Goal: Information Seeking & Learning: Check status

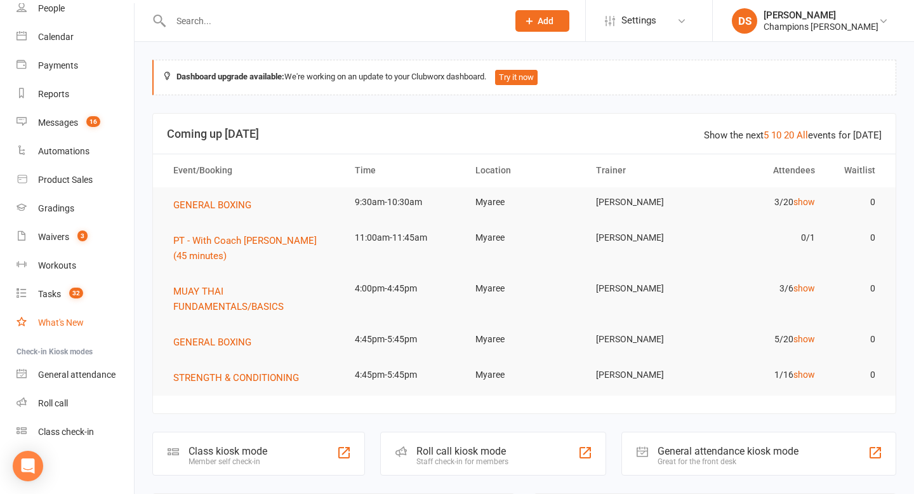
scroll to position [60, 0]
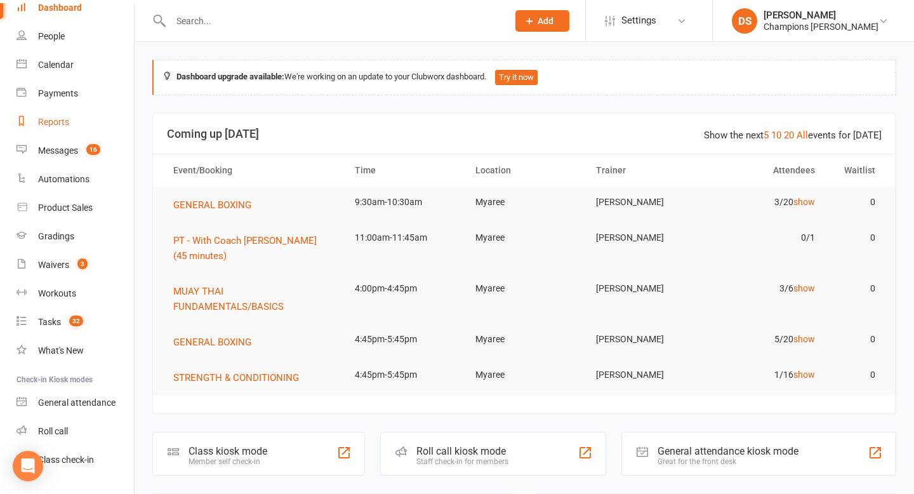
click at [71, 131] on link "Reports" at bounding box center [74, 122] width 117 height 29
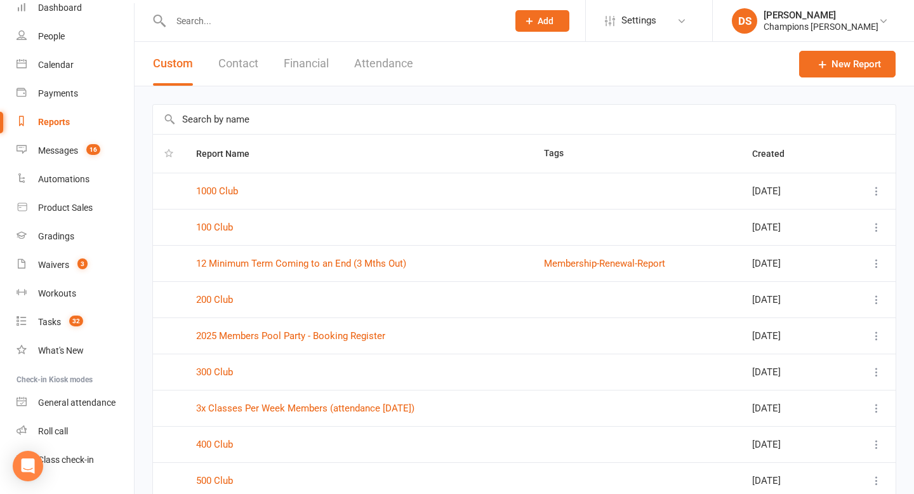
click at [368, 65] on button "Attendance" at bounding box center [383, 64] width 59 height 44
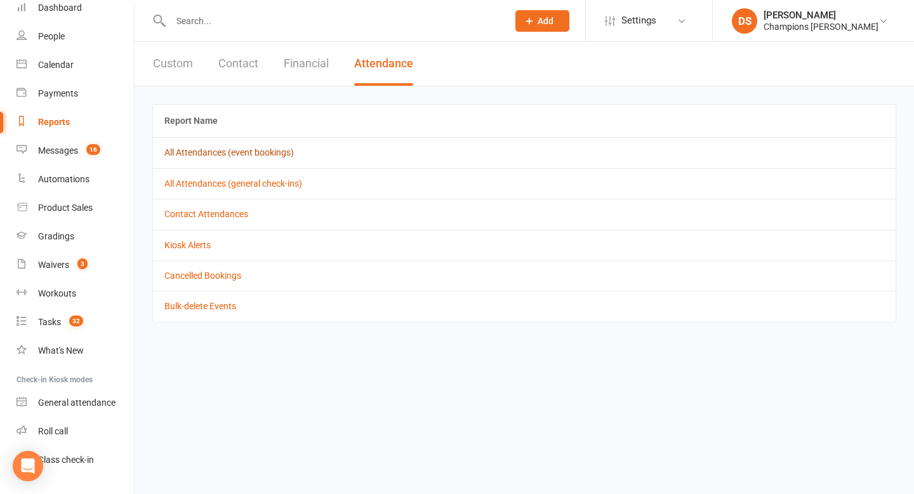
click at [289, 151] on link "All Attendances (event bookings)" at bounding box center [228, 152] width 129 height 10
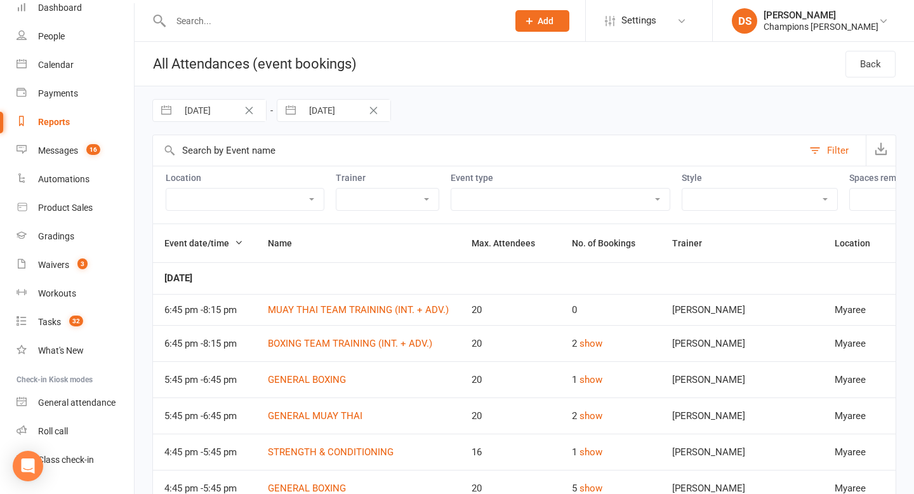
click at [821, 150] on button "Filter" at bounding box center [834, 150] width 63 height 30
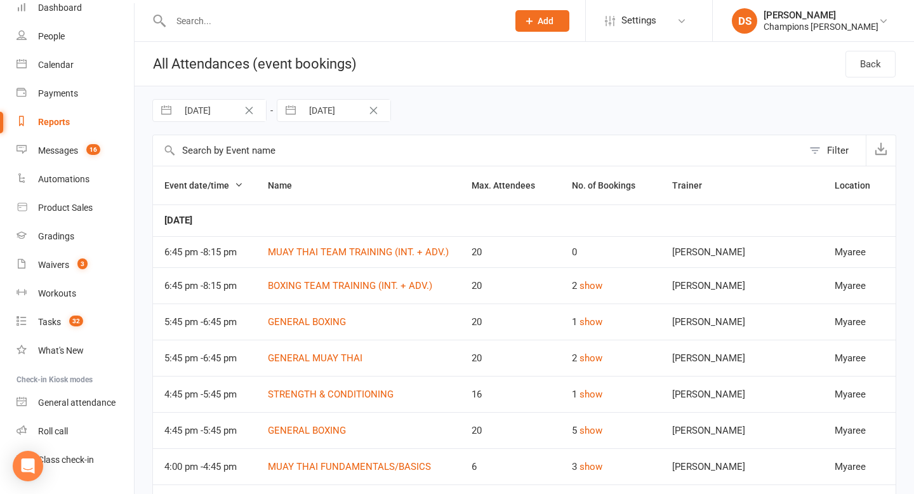
click at [821, 150] on button "Filter" at bounding box center [834, 150] width 63 height 30
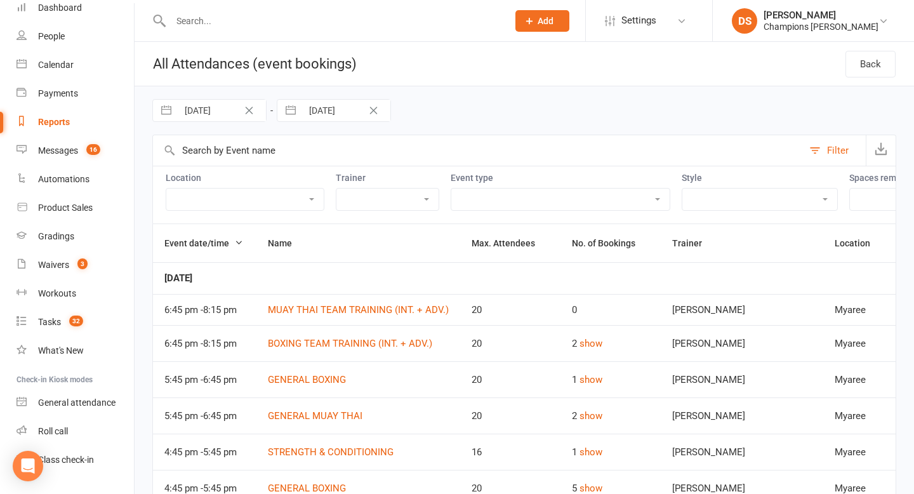
click at [430, 203] on select "Champions Gym Whitney Tuna Eddy D'Uva Francisco Di Vincenzo Oscar Brant Solomon…" at bounding box center [387, 199] width 102 height 22
select select "51391"
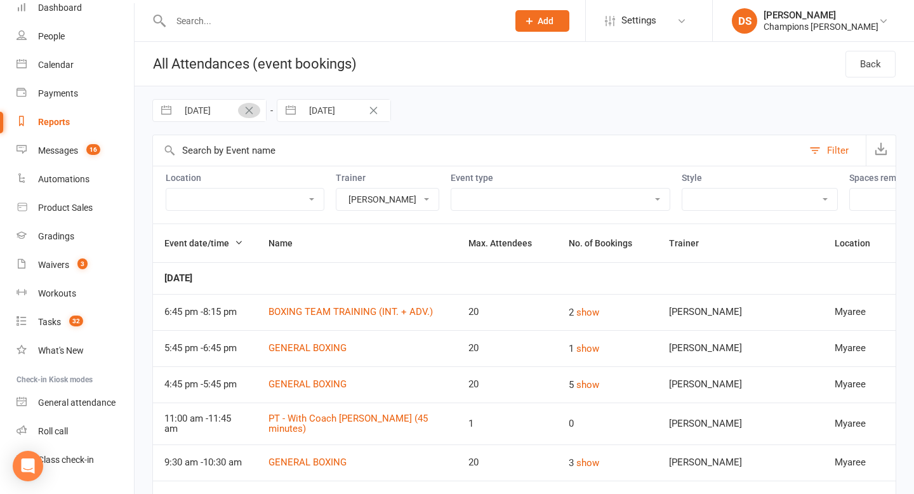
click at [237, 116] on div "04 Aug 2025 Navigate forward to interact with the calendar and select a date. P…" at bounding box center [209, 110] width 114 height 23
select select "6"
select select "2025"
select select "7"
select select "2025"
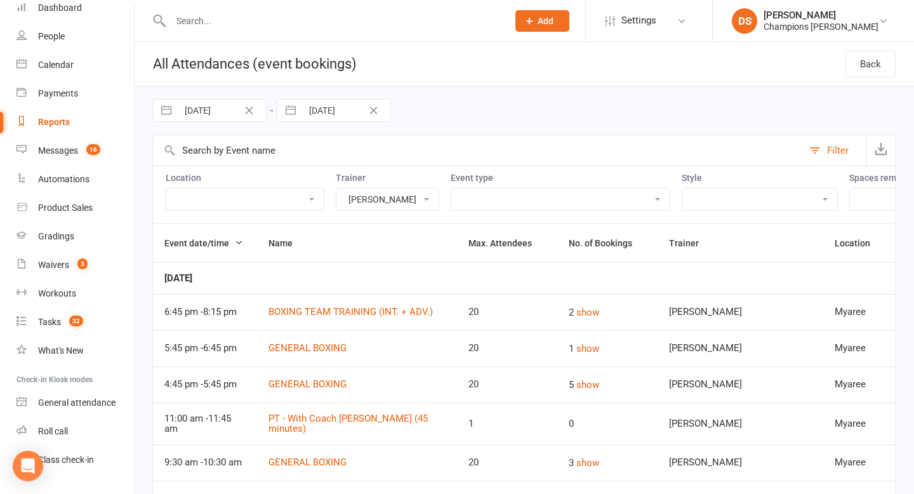
select select "8"
select select "2025"
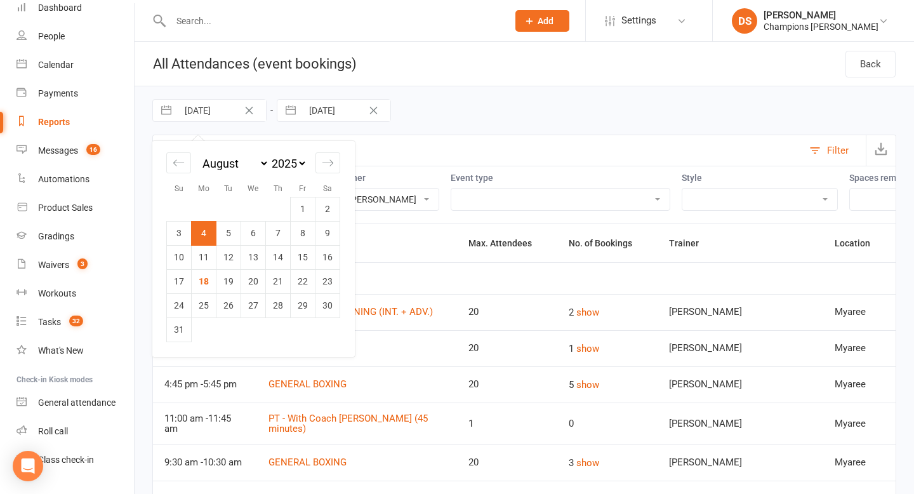
click at [210, 109] on input "04 Aug 2025" at bounding box center [222, 111] width 88 height 22
click at [260, 237] on td "6" at bounding box center [253, 233] width 25 height 24
type input "06 Aug 2025"
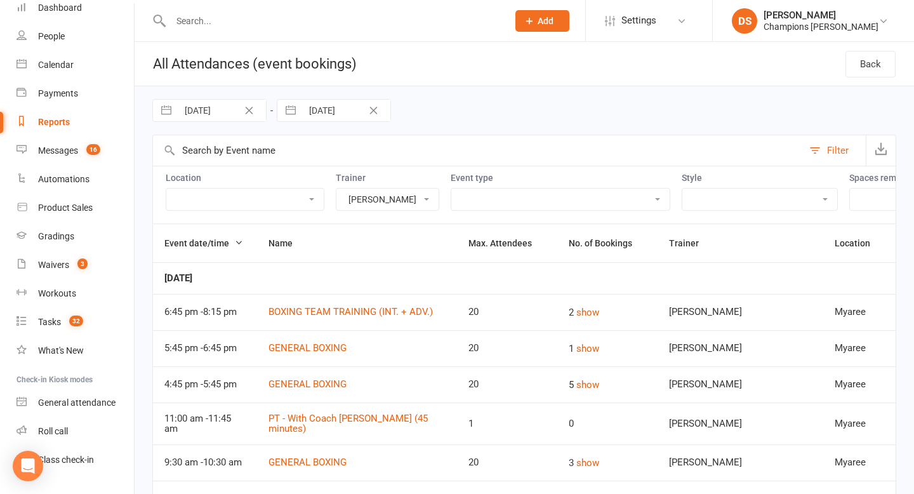
click at [313, 202] on select "Check Event Description Highgate Mats Strength and Conditioning area Myaree" at bounding box center [244, 199] width 157 height 22
select select "6383"
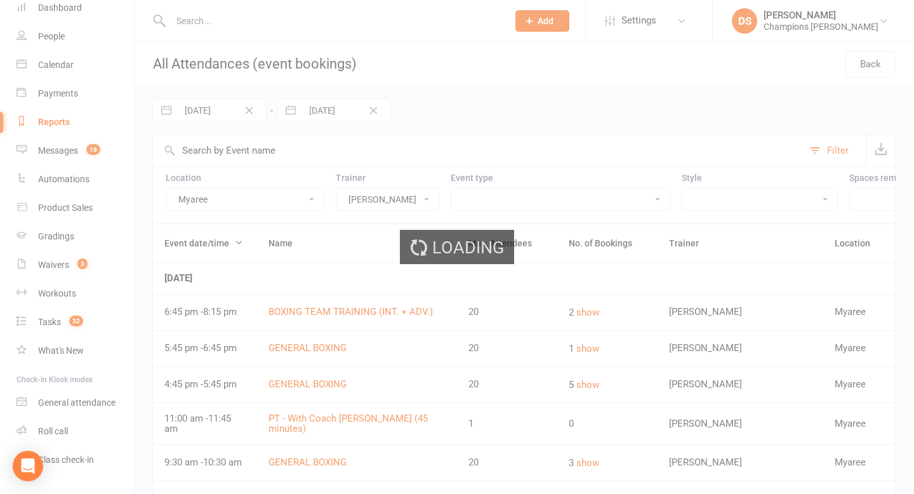
click at [508, 203] on div "Loading" at bounding box center [457, 247] width 914 height 494
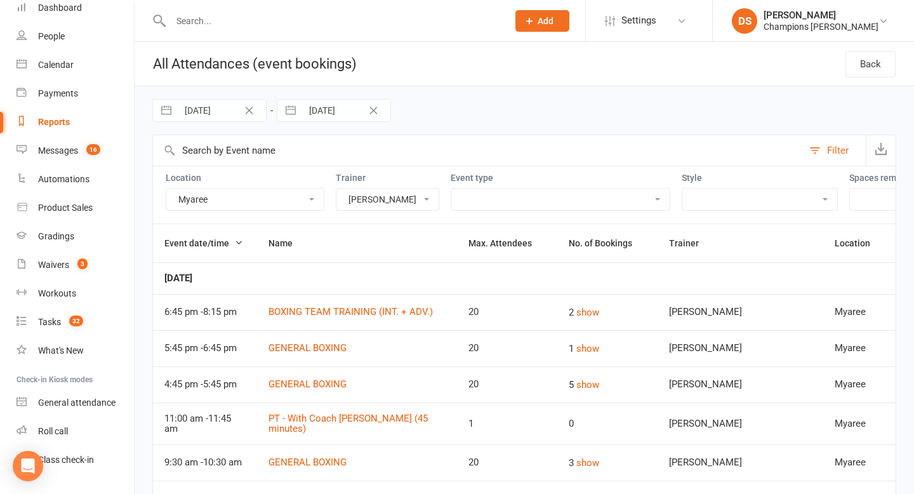
click at [508, 203] on select "Boxing Day Special Class Member Event PT - With Coach Duran (45 minutes) PT - W…" at bounding box center [560, 199] width 218 height 22
select select "26861"
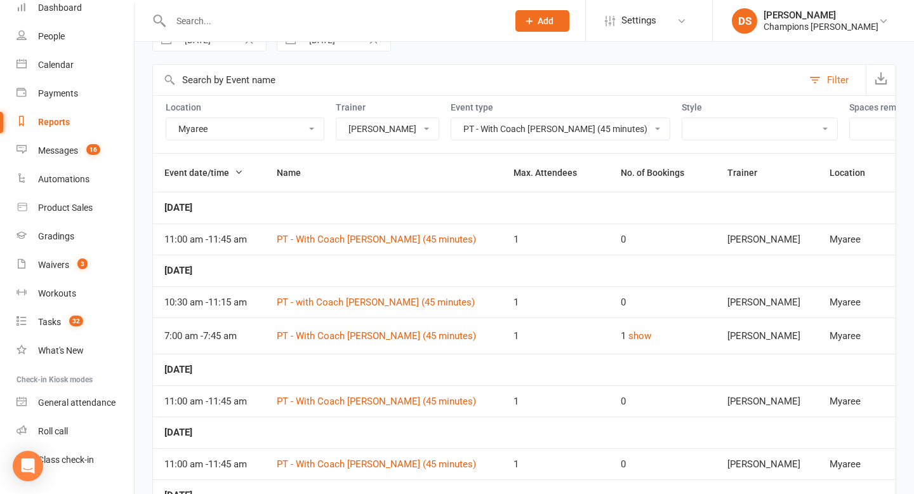
scroll to position [74, 0]
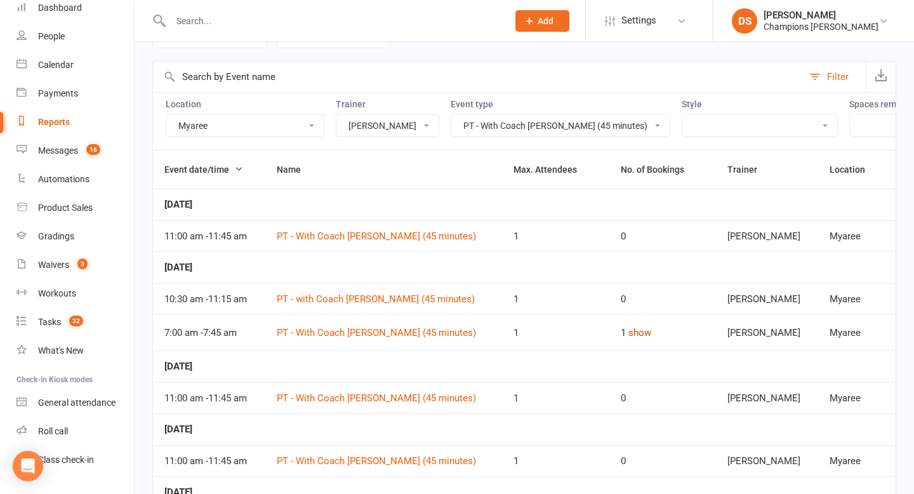
click at [636, 333] on button "show" at bounding box center [639, 332] width 23 height 15
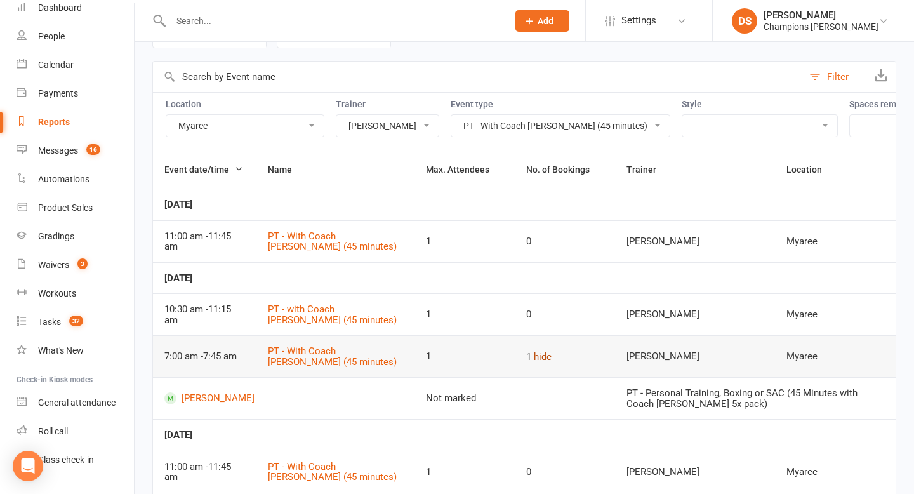
click at [538, 357] on button "hide" at bounding box center [543, 356] width 18 height 15
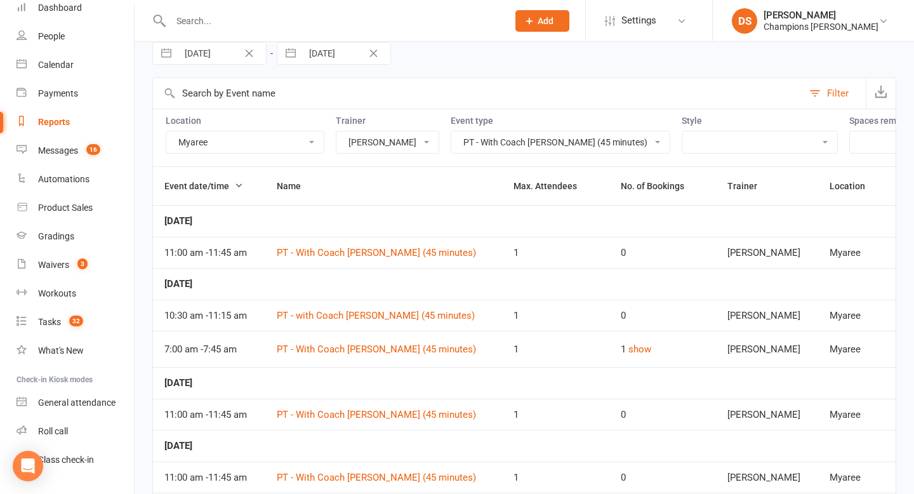
scroll to position [0, 0]
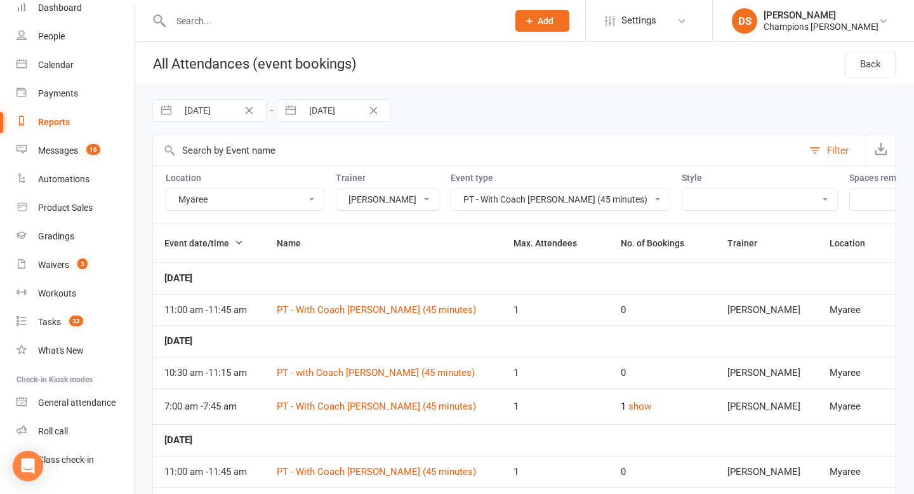
click at [439, 202] on select "Champions Gym Whitney Tuna Eddy D'Uva Francisco Di Vincenzo Oscar Brant Solomon…" at bounding box center [387, 199] width 102 height 22
click at [887, 156] on button "button" at bounding box center [881, 150] width 30 height 30
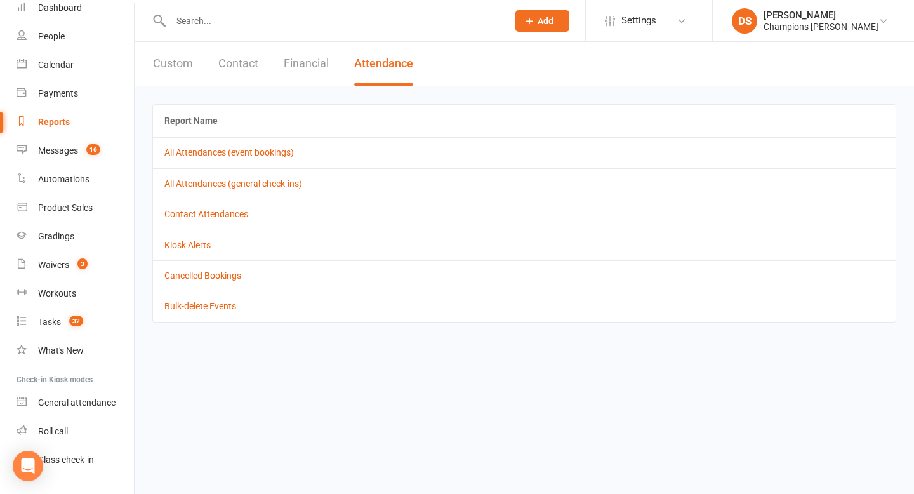
click at [67, 125] on div "Reports" at bounding box center [54, 122] width 32 height 10
click at [236, 150] on link "All Attendances (event bookings)" at bounding box center [228, 152] width 129 height 10
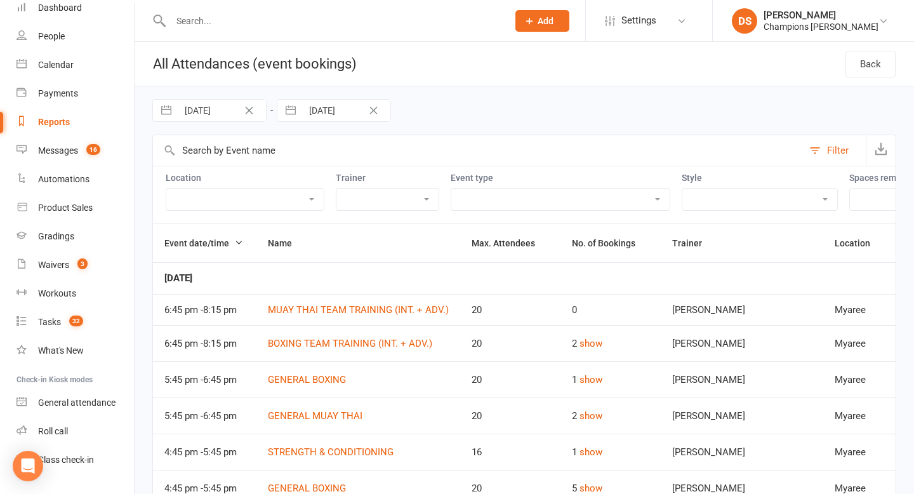
click at [366, 206] on select "Champions Gym Whitney Tuna Eddy D'Uva Francisco Di Vincenzo Oscar Brant Solomon…" at bounding box center [387, 199] width 102 height 22
click at [496, 206] on select "Boxing Day Special Class Member Event PT - With Coach Duran (45 minutes) PT - W…" at bounding box center [560, 199] width 218 height 22
select select "26861"
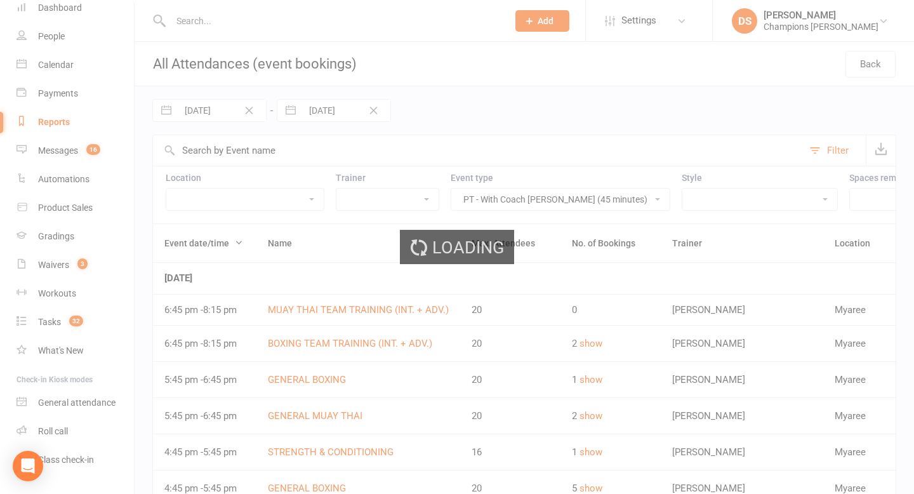
select select "6"
select select "2025"
select select "7"
select select "2025"
select select "8"
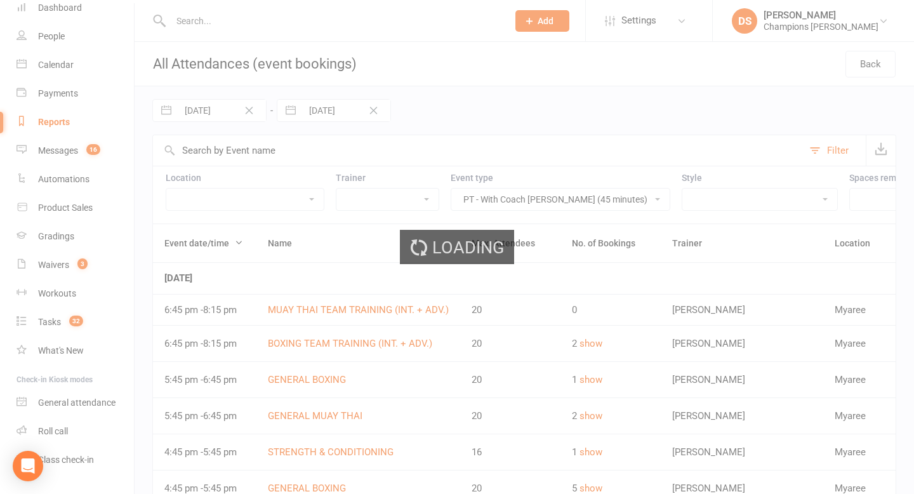
select select "2025"
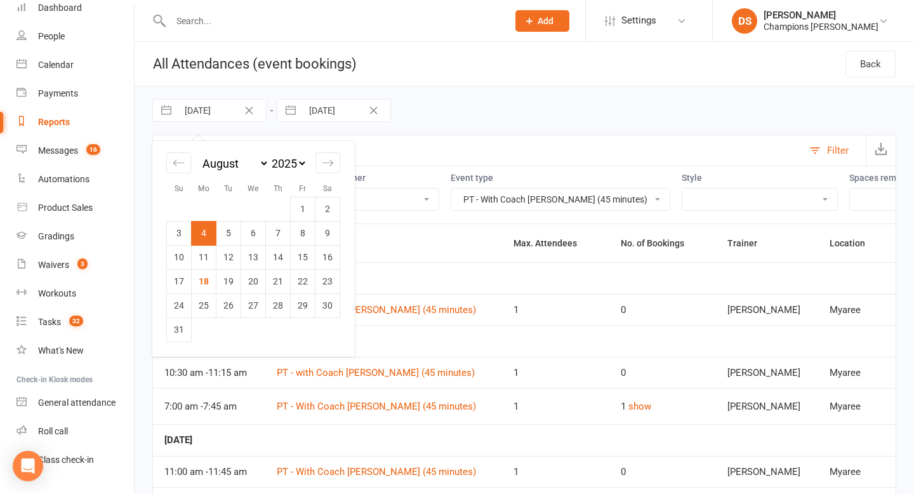
click at [211, 114] on input "04 Aug 2025" at bounding box center [222, 111] width 88 height 22
click at [261, 236] on td "6" at bounding box center [253, 233] width 25 height 24
type input "06 Aug 2025"
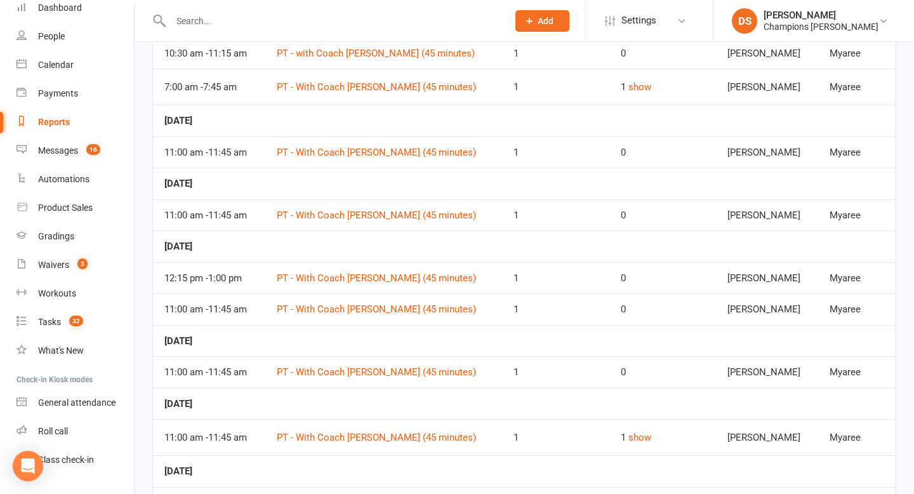
scroll to position [337, 0]
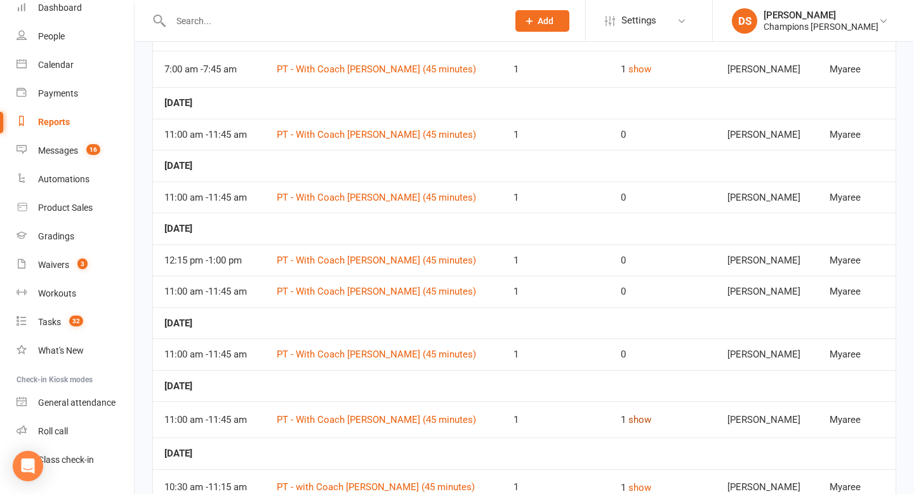
click at [638, 425] on button "show" at bounding box center [639, 419] width 23 height 15
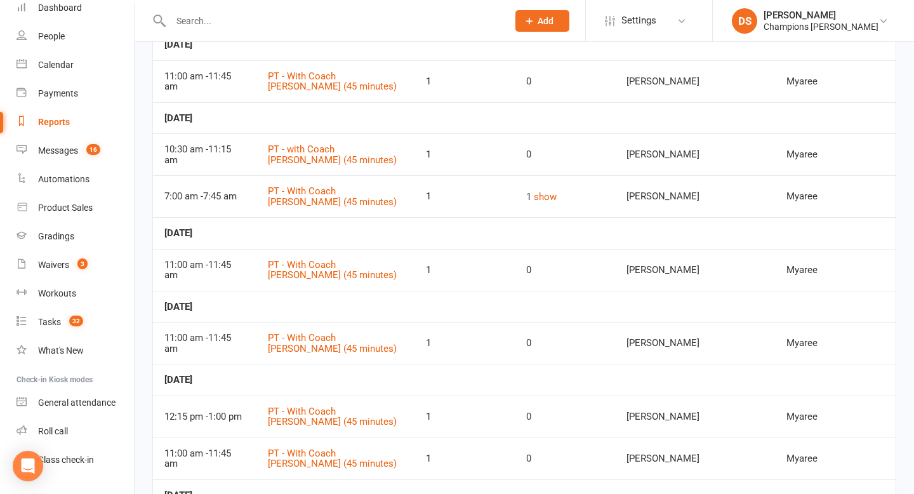
scroll to position [221, 0]
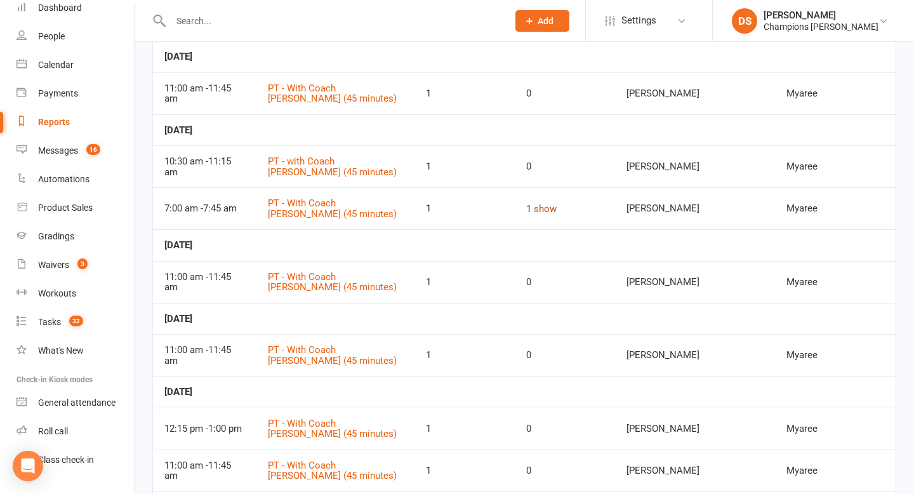
click at [536, 211] on button "show" at bounding box center [545, 208] width 23 height 15
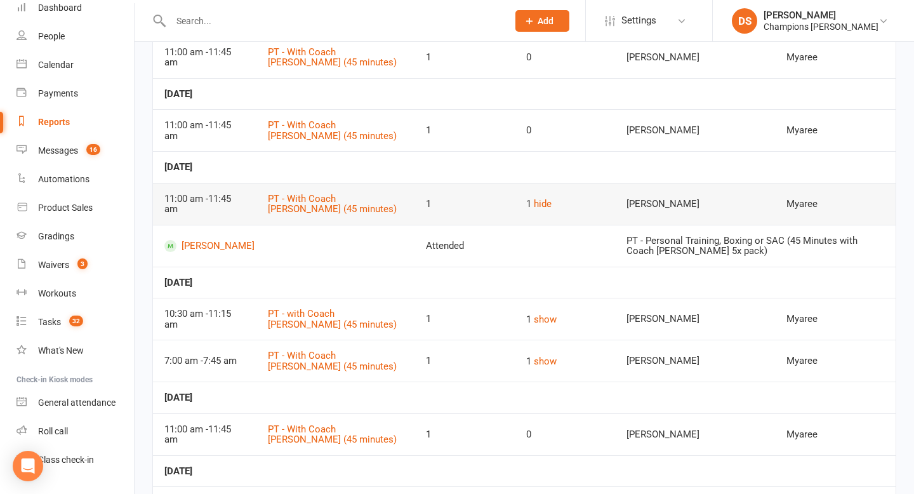
scroll to position [682, 0]
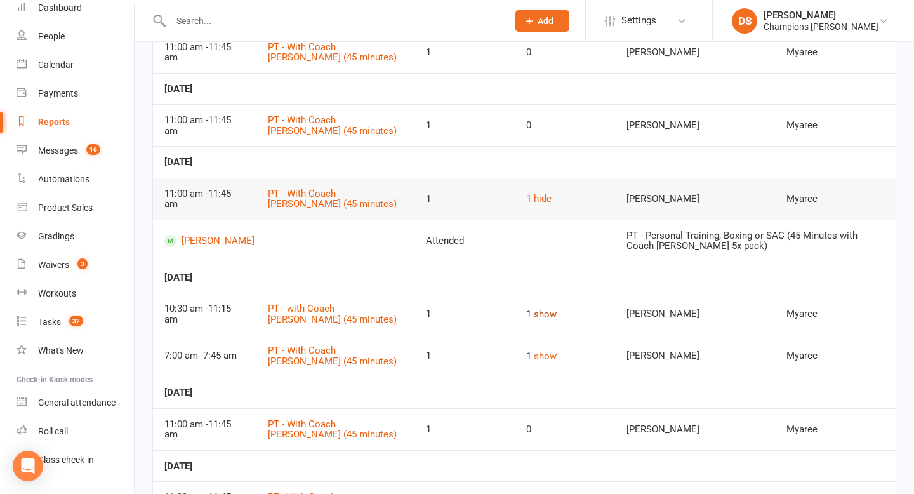
click at [534, 313] on button "show" at bounding box center [545, 314] width 23 height 15
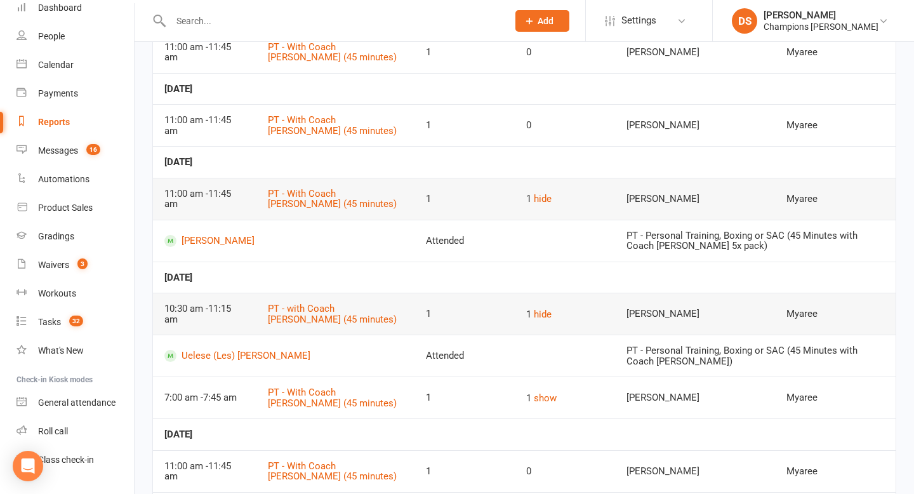
click at [633, 367] on td "PT - Personal Training, Boxing or SAC (45 Minutes with Coach Duran)" at bounding box center [755, 355] width 280 height 42
click at [534, 393] on button "show" at bounding box center [545, 397] width 23 height 15
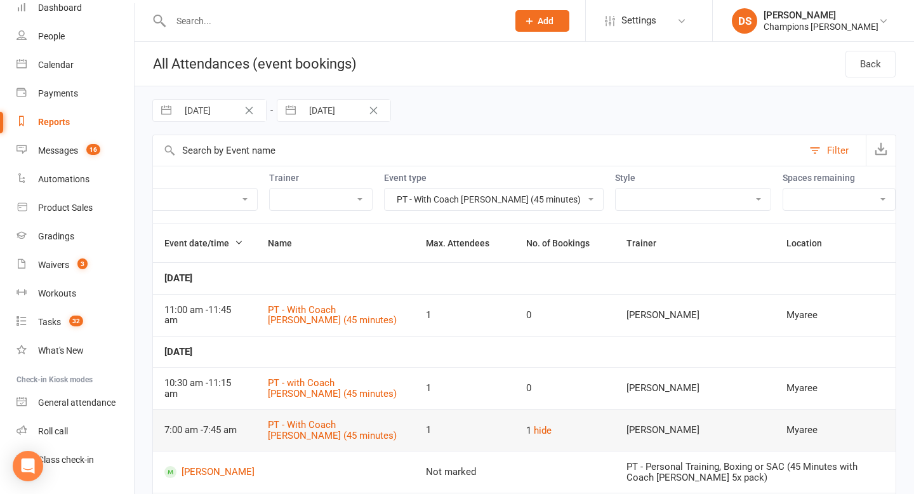
scroll to position [0, 0]
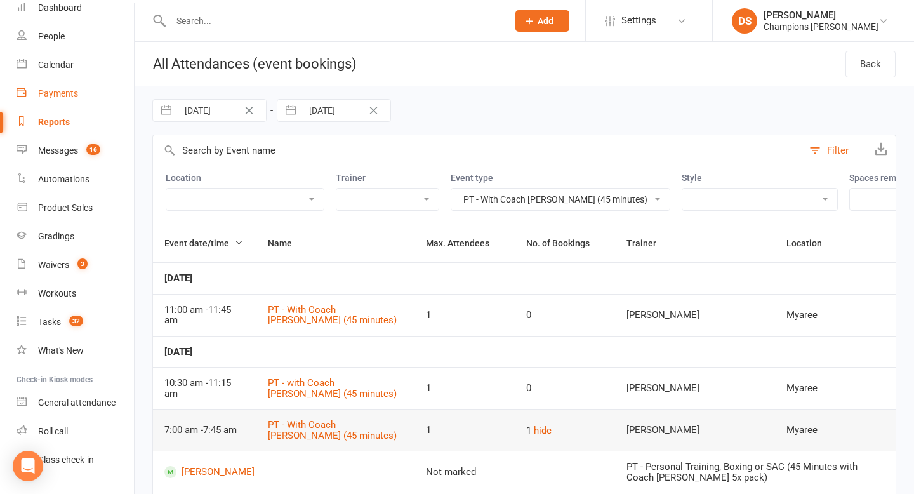
click at [63, 93] on div "Payments" at bounding box center [58, 93] width 40 height 10
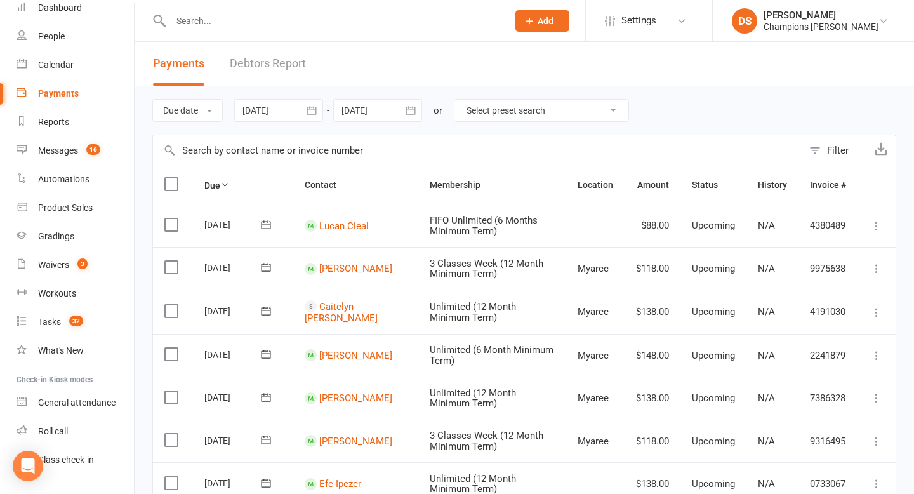
click at [815, 152] on button "Filter" at bounding box center [834, 150] width 63 height 30
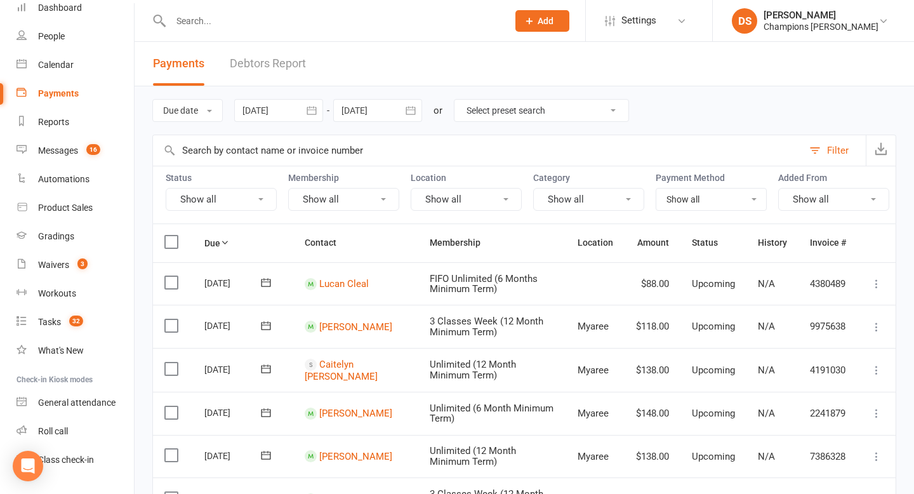
click at [376, 206] on button "Show all" at bounding box center [343, 199] width 111 height 23
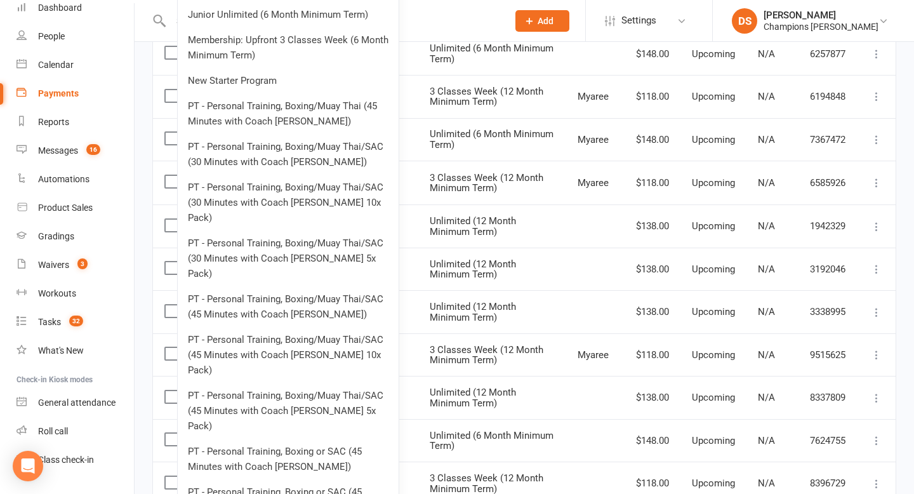
scroll to position [574, 0]
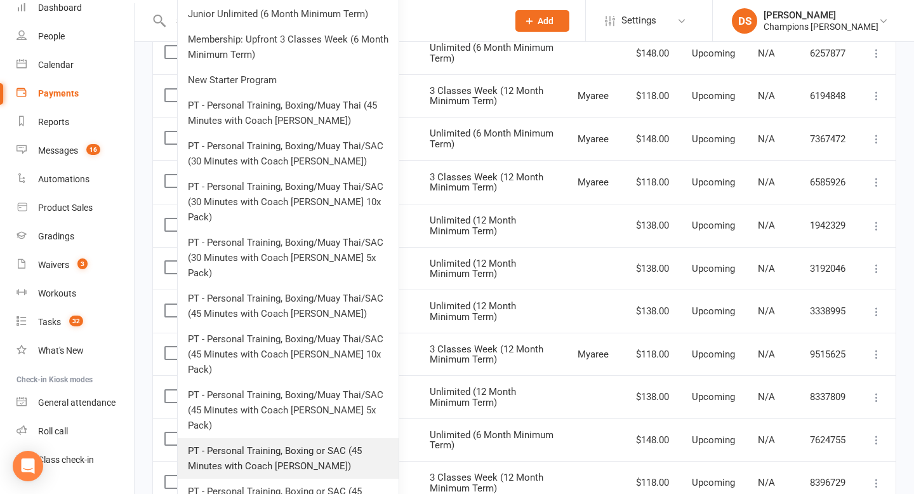
click at [337, 438] on link "PT - Personal Training, Boxing or SAC (45 Minutes with Coach Duran)" at bounding box center [288, 458] width 221 height 41
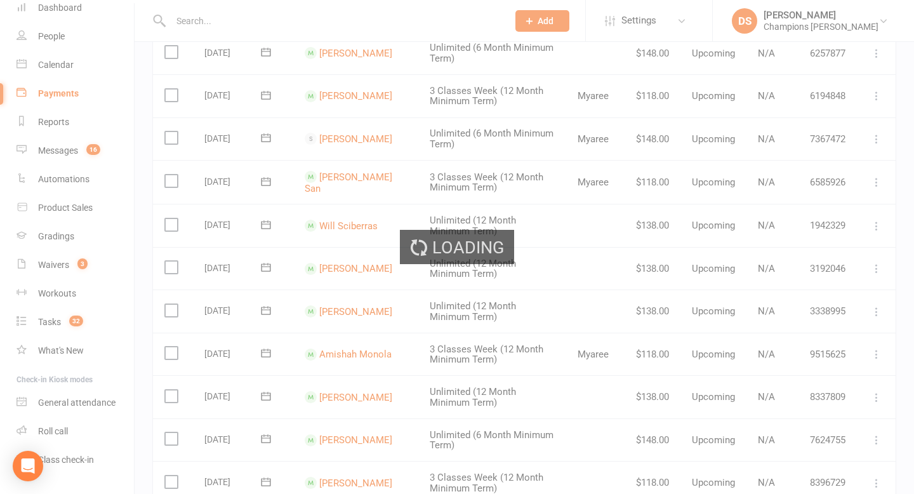
scroll to position [0, 0]
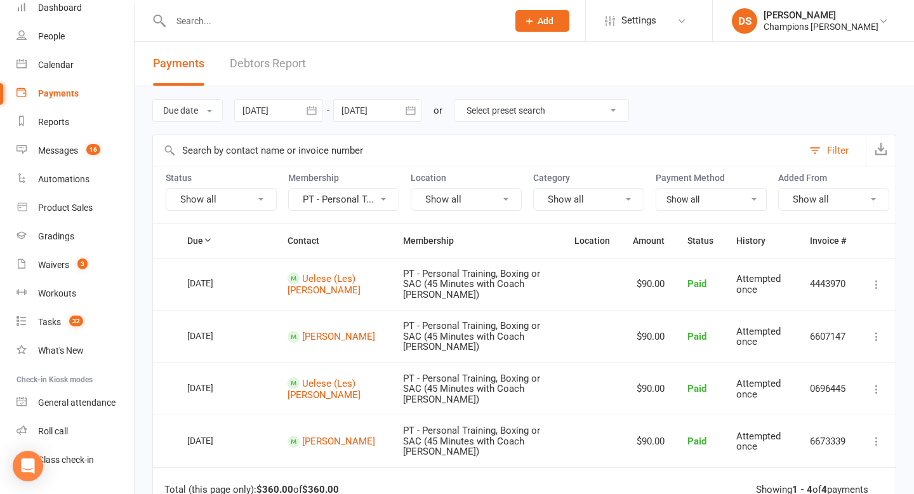
click at [244, 114] on div at bounding box center [278, 110] width 89 height 23
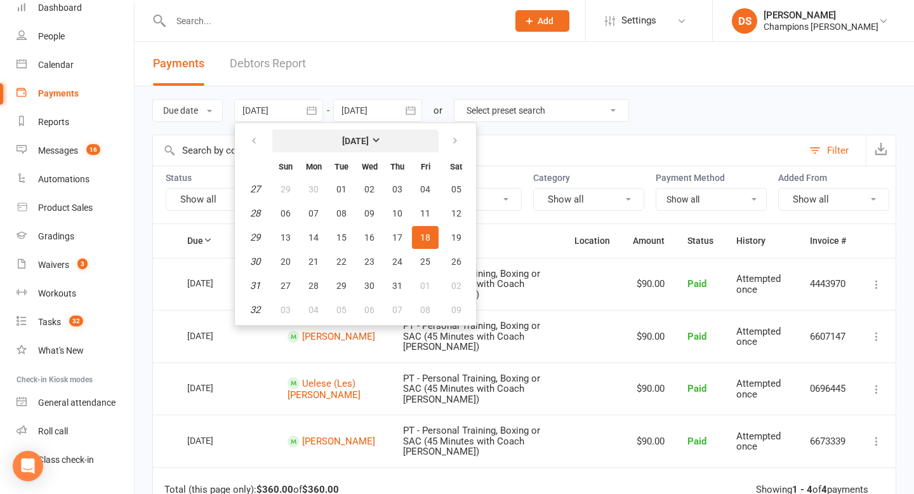
click at [366, 140] on strong "July 2025" at bounding box center [355, 141] width 27 height 10
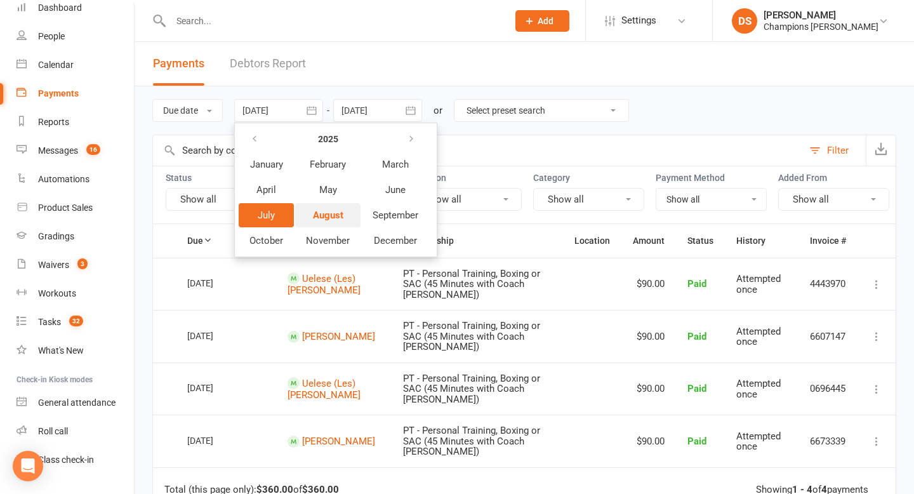
click at [329, 213] on span "August" at bounding box center [328, 214] width 30 height 11
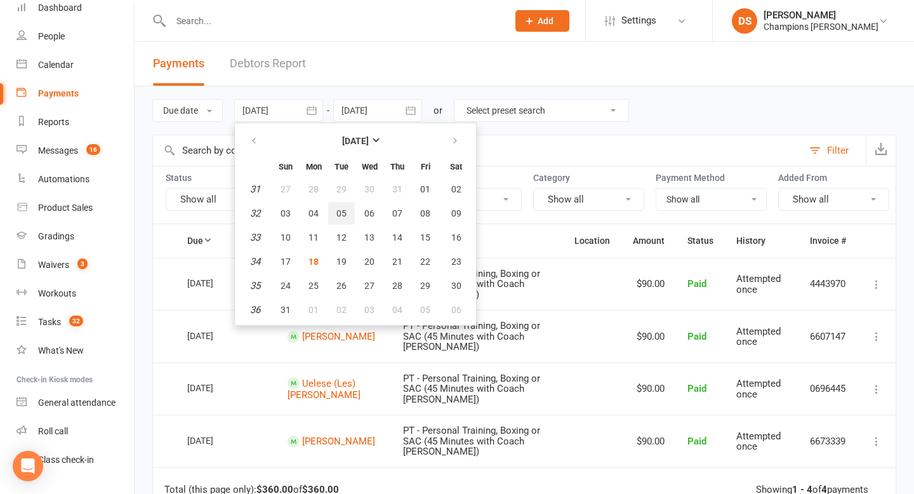
click at [350, 220] on button "05" at bounding box center [341, 213] width 27 height 23
type input "05 Aug 2025"
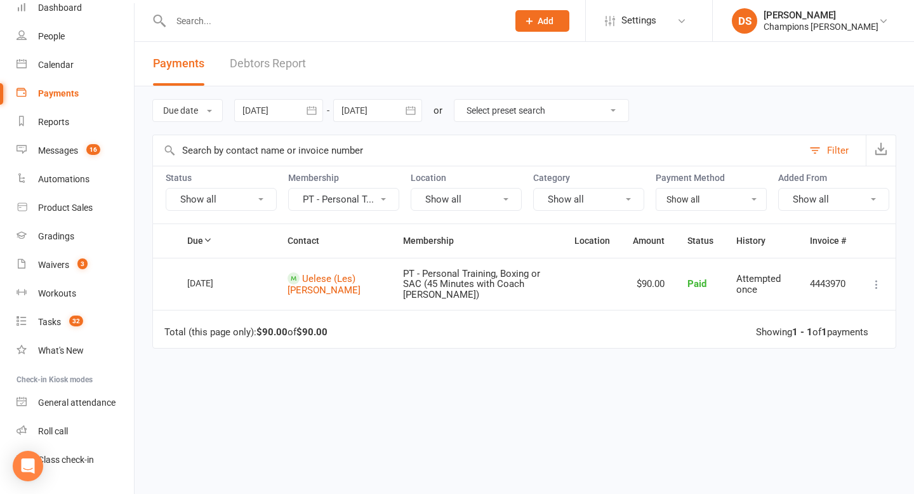
click at [466, 425] on div "Due Contact Membership Location Amount Status History Invoice # Select this 08 …" at bounding box center [524, 367] width 744 height 288
